Goal: Navigation & Orientation: Find specific page/section

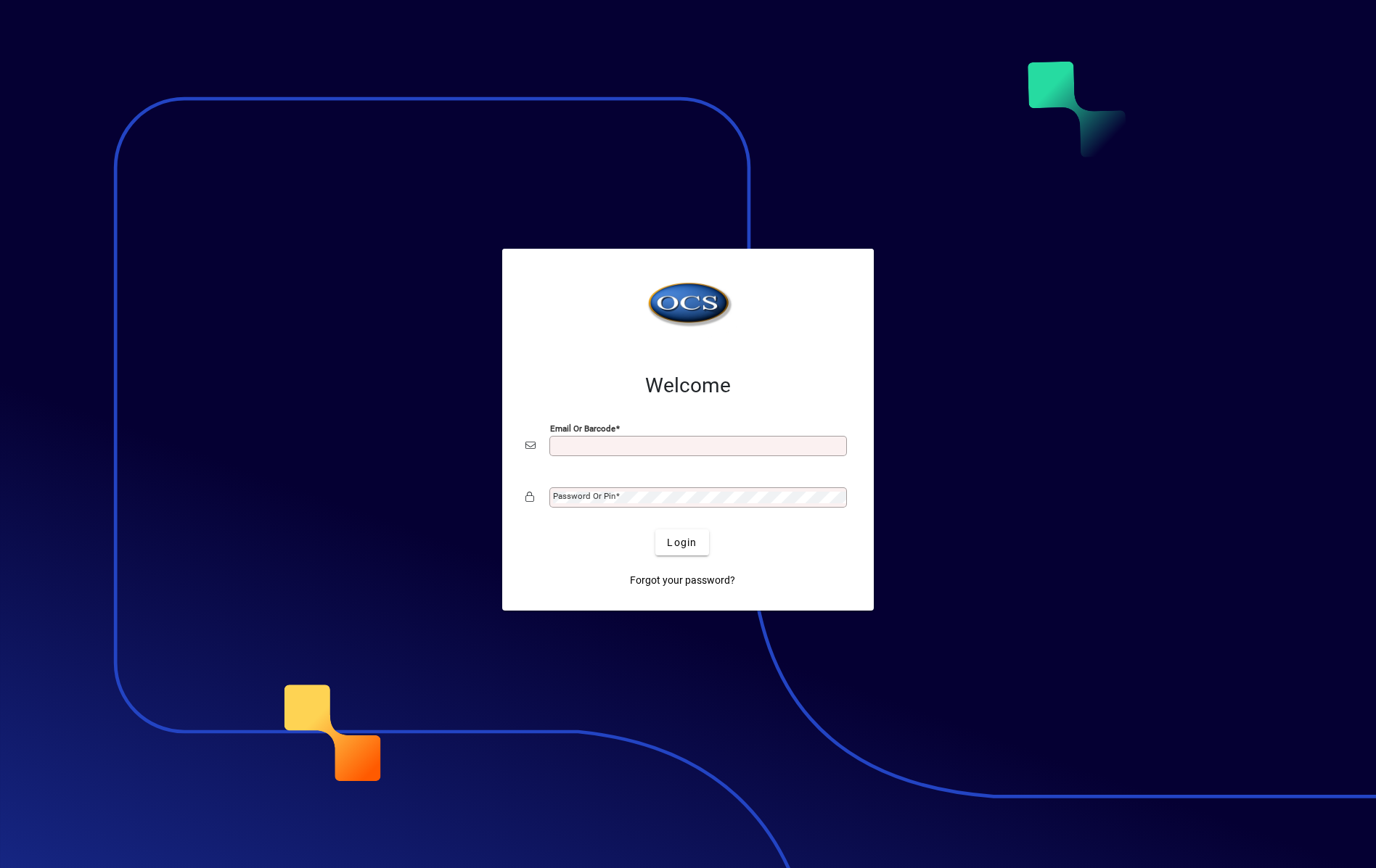
click at [668, 443] on input "Email or Barcode" at bounding box center [699, 446] width 293 height 11
type input "**********"
click at [588, 497] on mat-label "Password or Pin" at bounding box center [584, 496] width 62 height 10
click at [656, 529] on button "Login" at bounding box center [682, 542] width 53 height 26
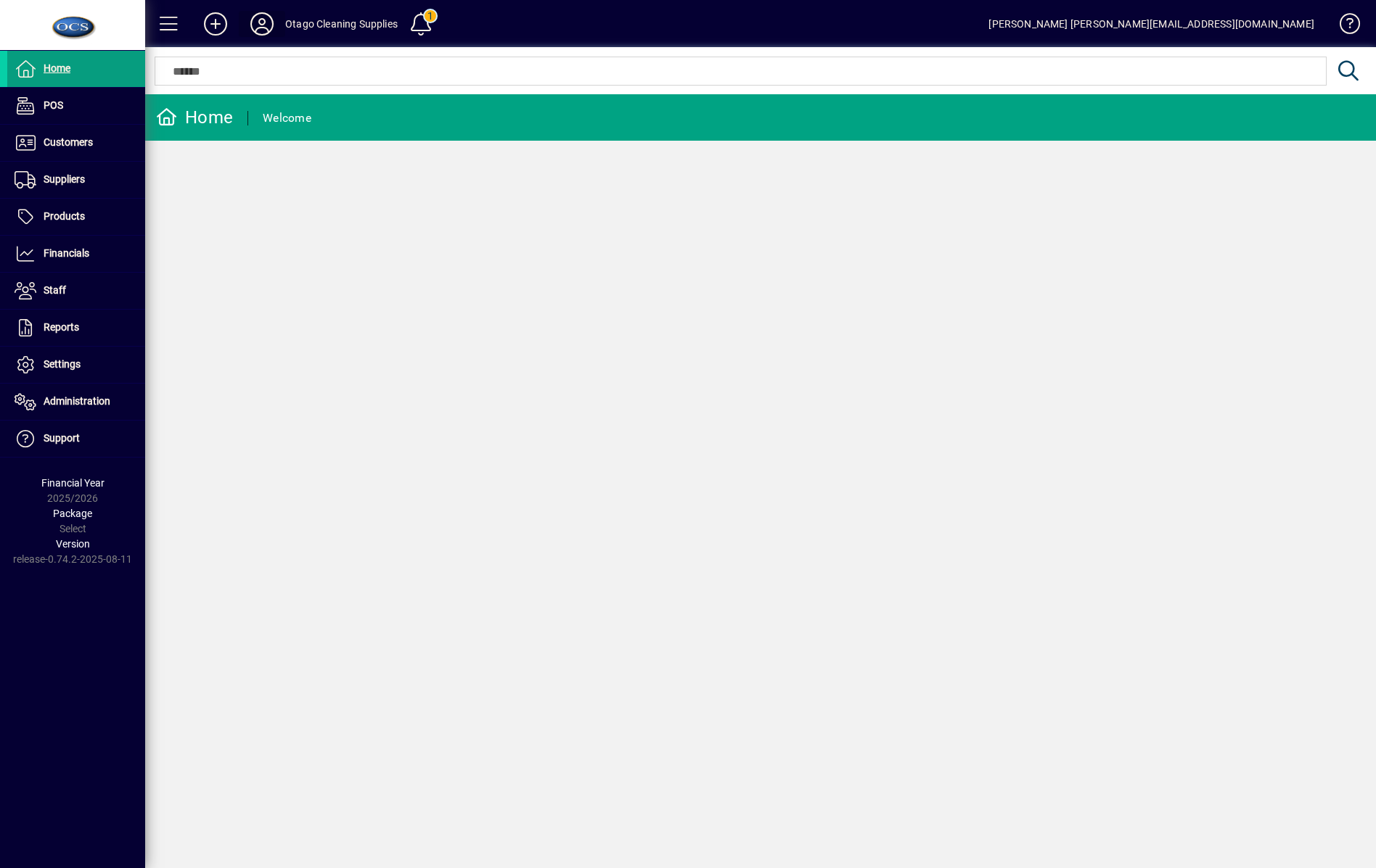
click at [258, 12] on icon at bounding box center [262, 24] width 29 height 24
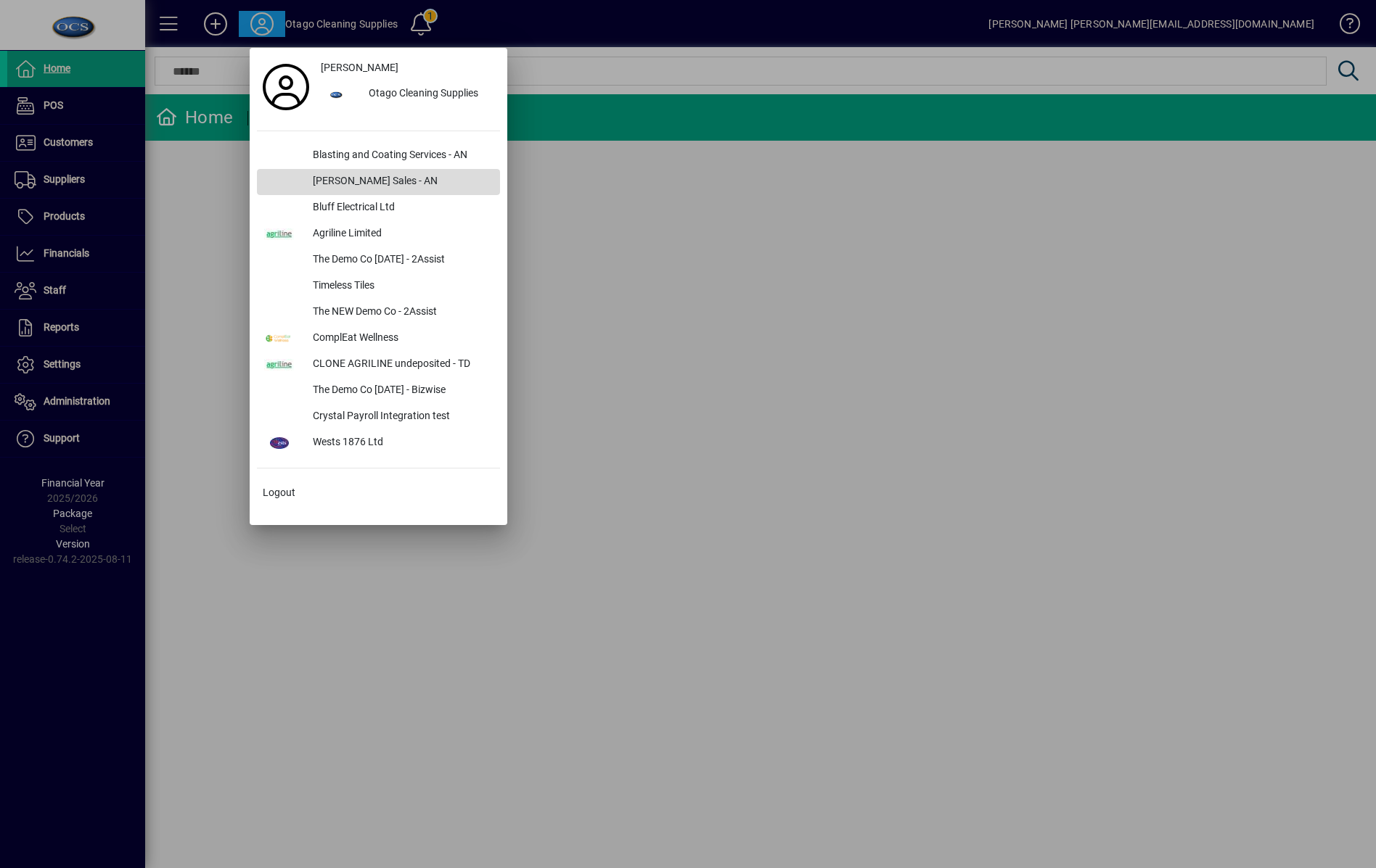
click at [362, 177] on div "George Wilson Sales - AN" at bounding box center [400, 183] width 199 height 26
